Goal: Transaction & Acquisition: Purchase product/service

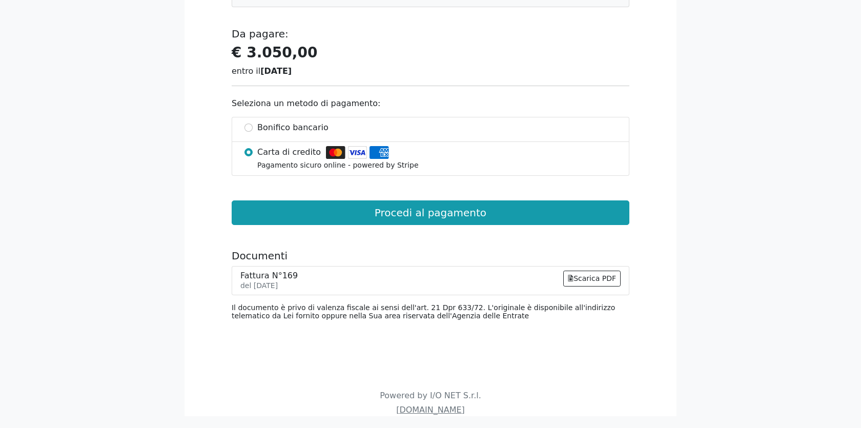
scroll to position [305, 0]
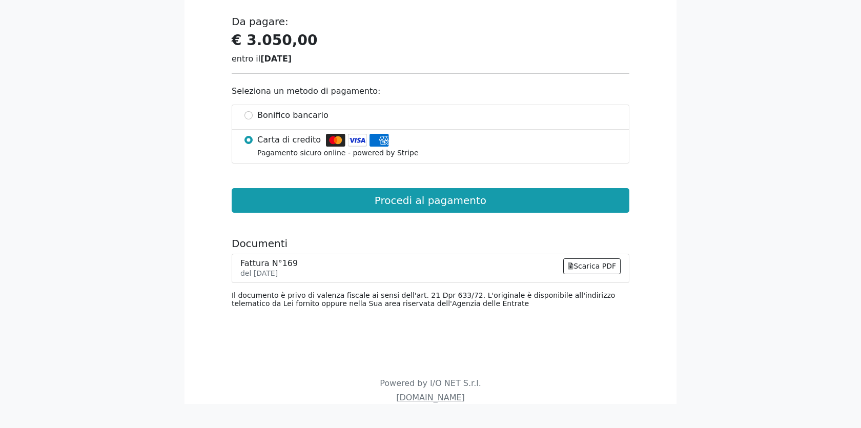
click at [271, 116] on span "Bonifico bancario" at bounding box center [292, 115] width 71 height 12
click at [253, 116] on input "Bonifico bancario" at bounding box center [248, 115] width 8 height 8
radio input "true"
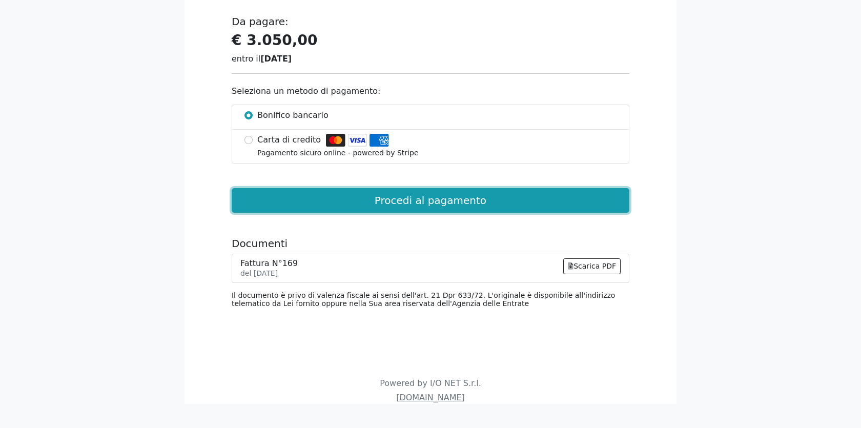
click at [413, 197] on button "Procedi al pagamento" at bounding box center [431, 200] width 398 height 25
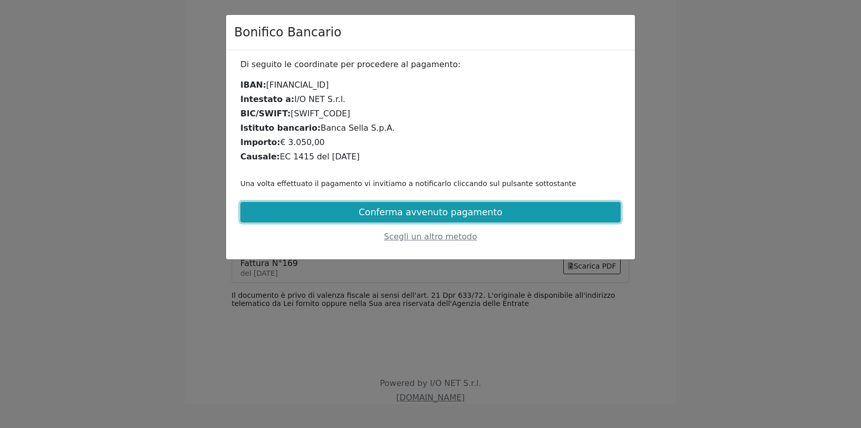
click at [489, 214] on button "Conferma avvenuto pagamento" at bounding box center [430, 212] width 380 height 21
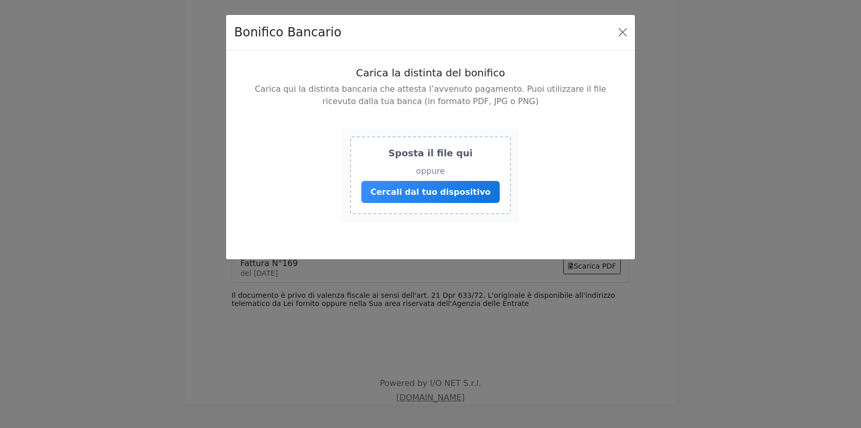
click at [422, 194] on span "Cercali dal tuo dispositivo" at bounding box center [431, 192] width 120 height 10
